Goal: Check status: Check status

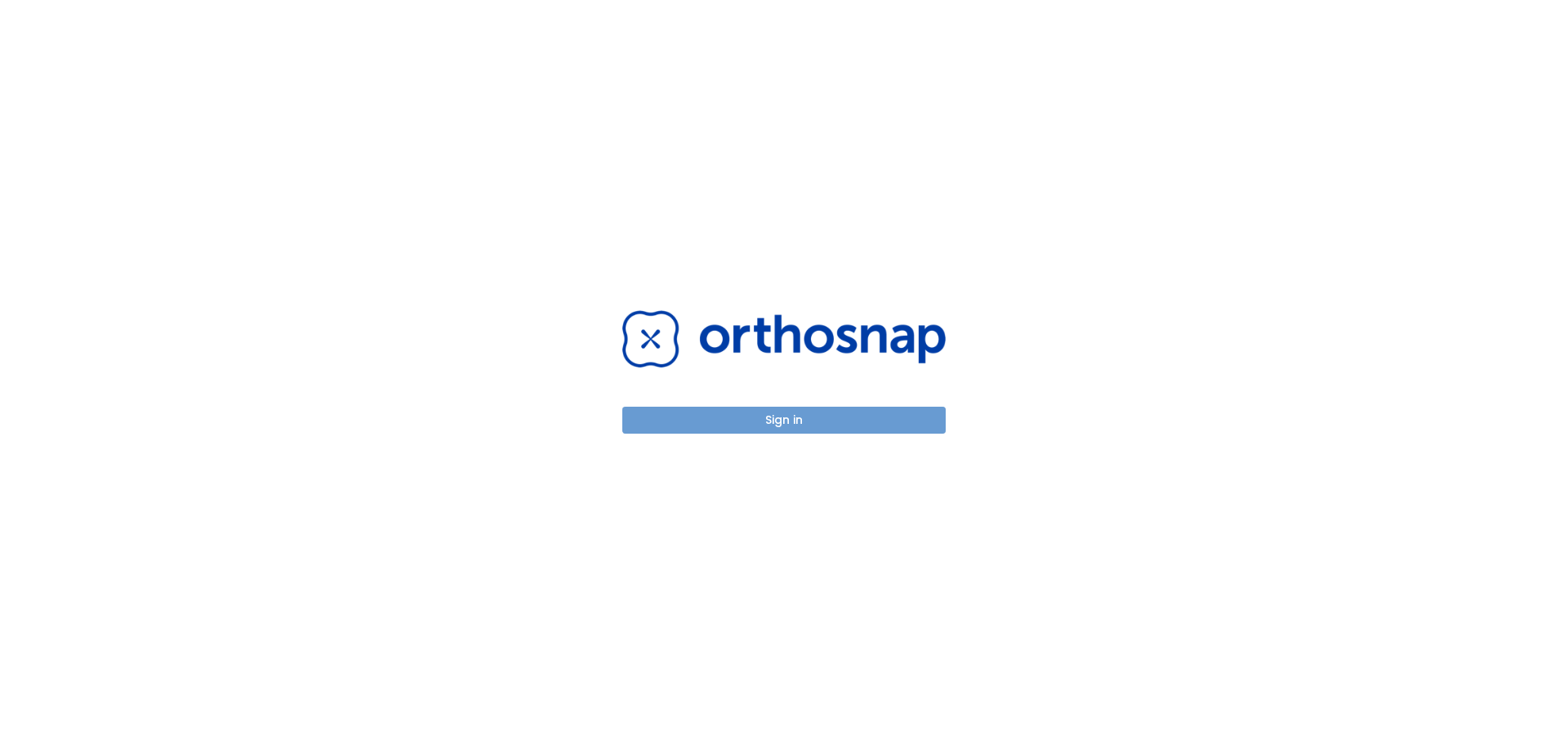
click at [751, 416] on button "Sign in" at bounding box center [784, 419] width 324 height 27
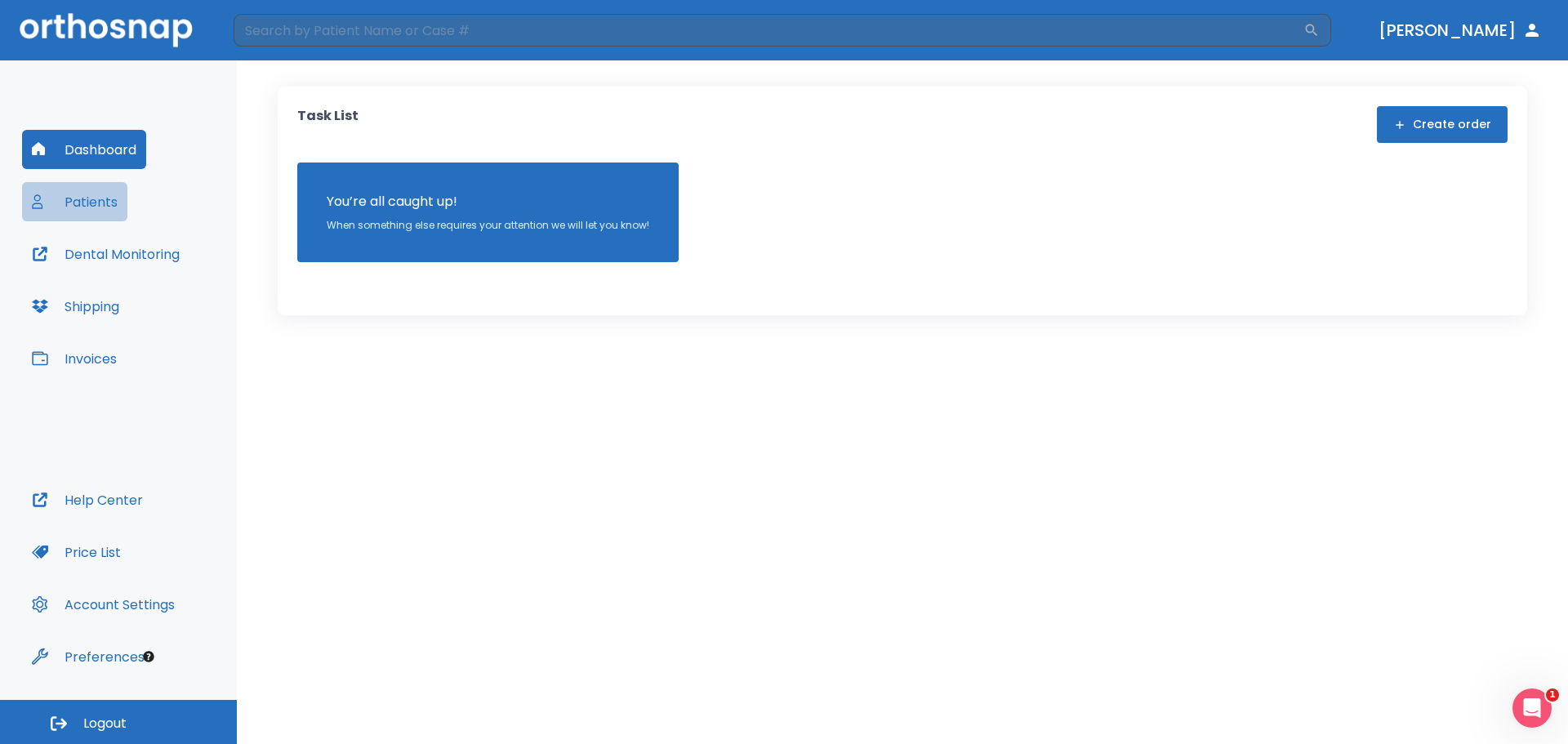
click at [99, 204] on button "Patients" at bounding box center [75, 202] width 105 height 40
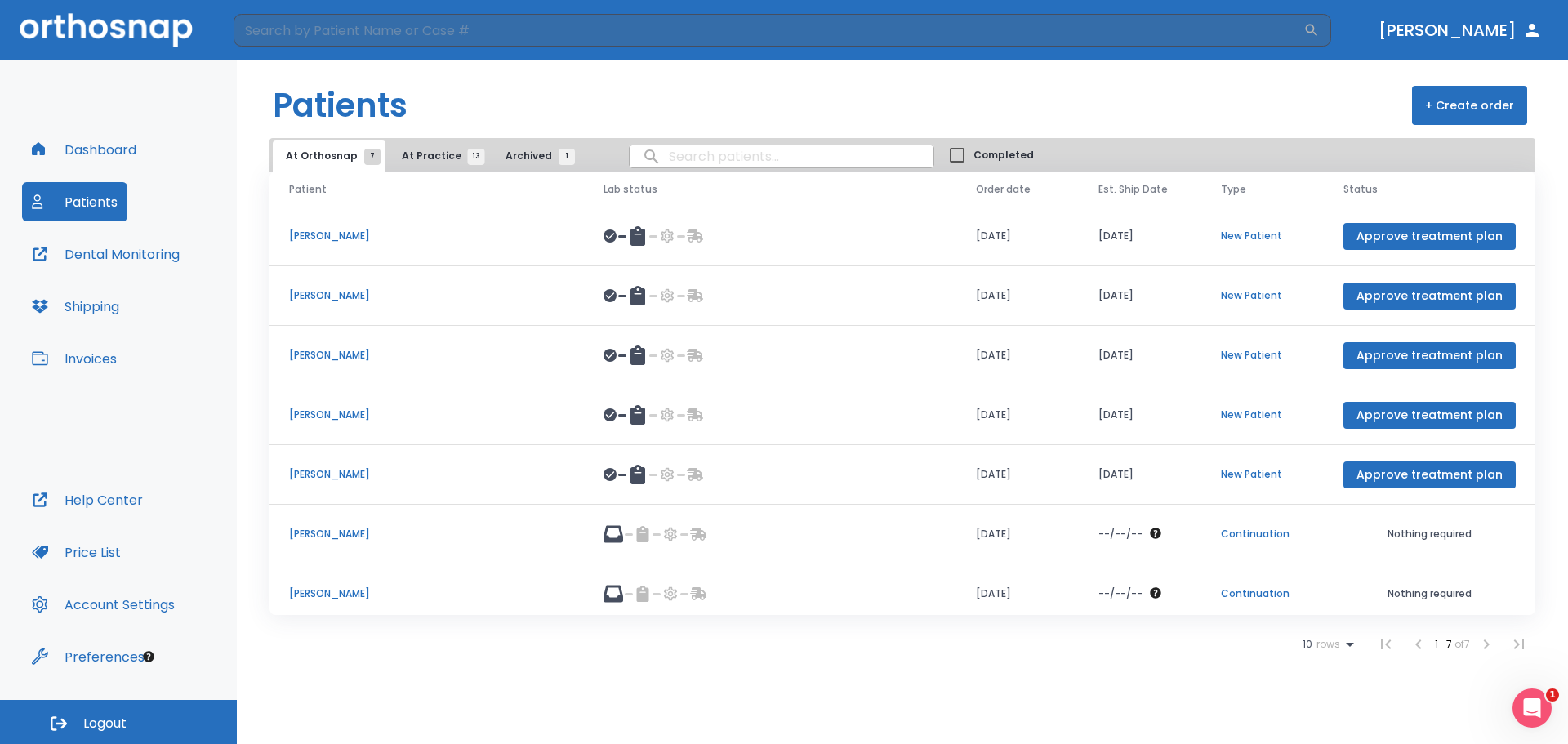
click at [683, 155] on input "search" at bounding box center [782, 156] width 304 height 32
type input "GEL"
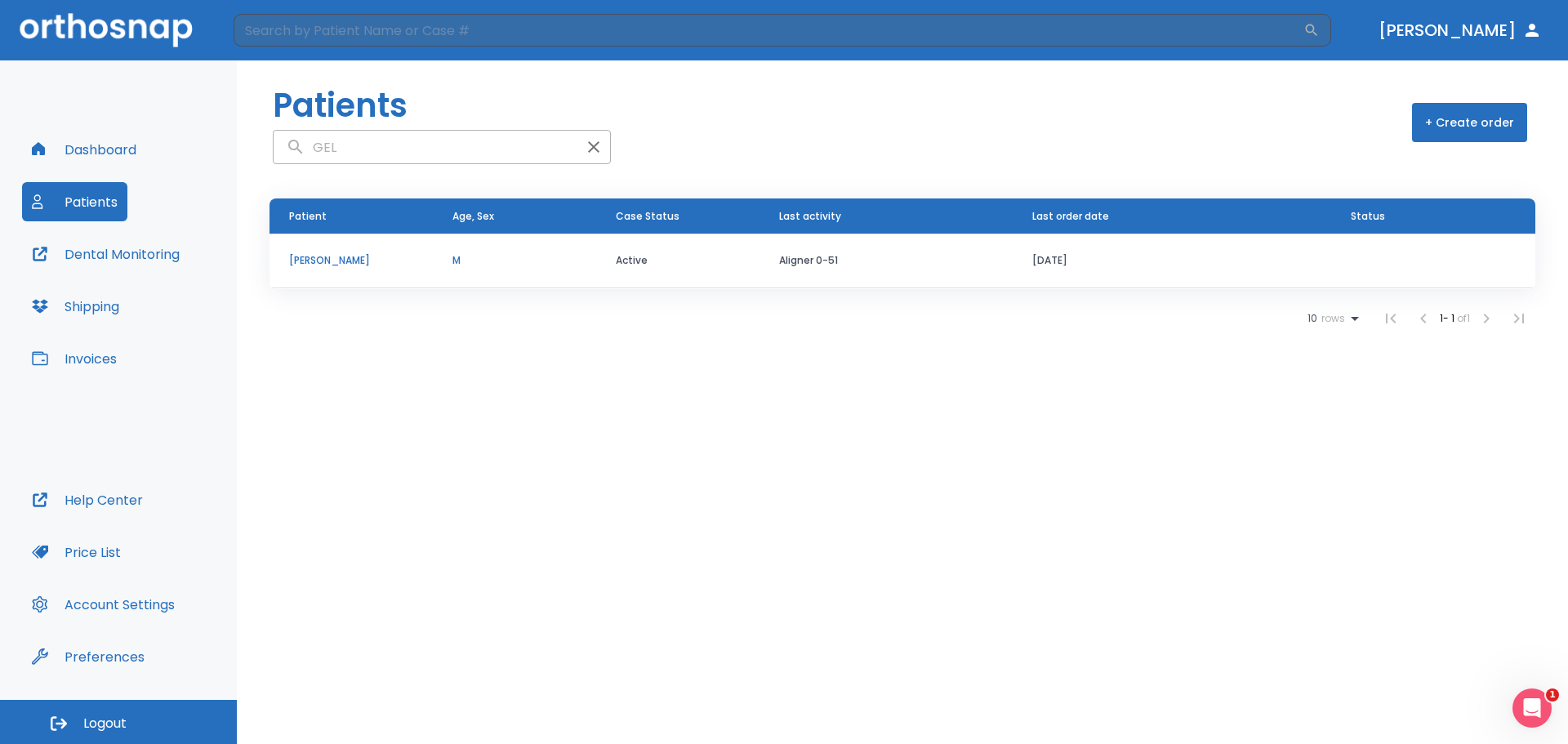
click at [315, 265] on p "[PERSON_NAME]" at bounding box center [351, 261] width 124 height 15
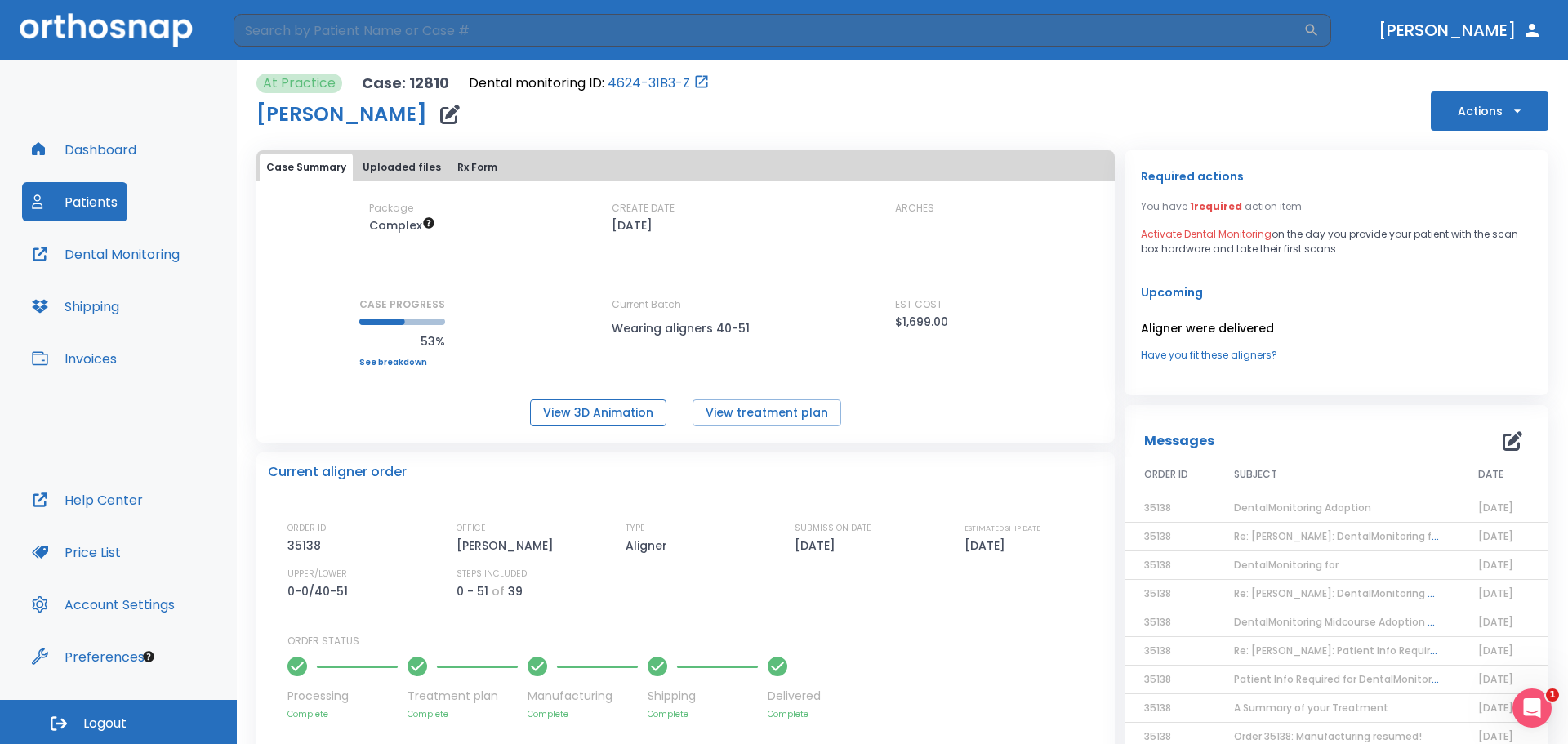
click at [614, 410] on button "View 3D Animation" at bounding box center [598, 412] width 136 height 27
